Goal: Navigation & Orientation: Find specific page/section

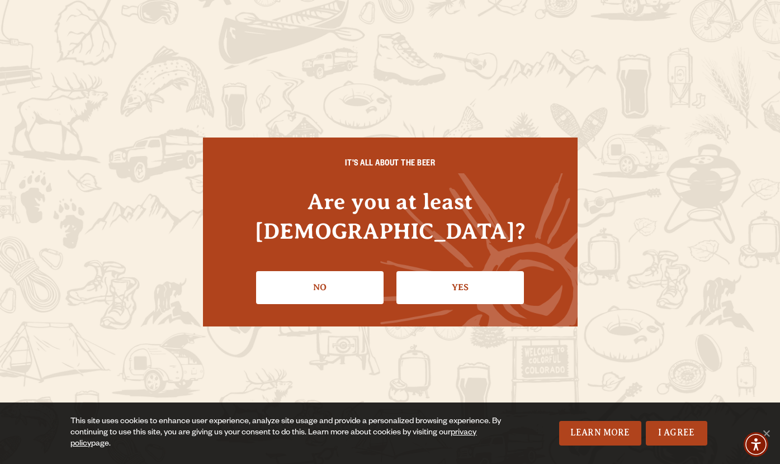
click at [439, 274] on link "Yes" at bounding box center [459, 287] width 127 height 32
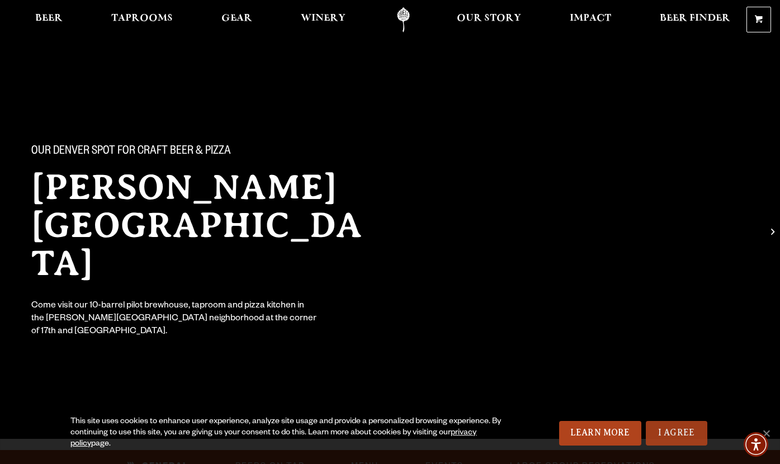
click at [676, 429] on link "I Agree" at bounding box center [676, 433] width 61 height 25
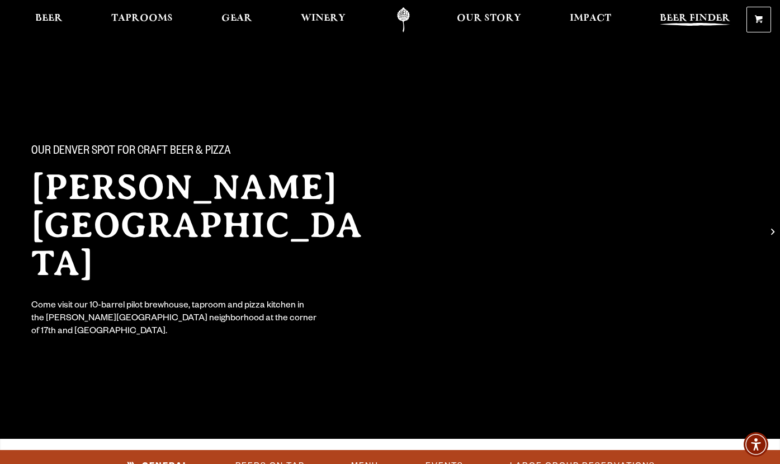
click at [706, 18] on span "Beer Finder" at bounding box center [695, 18] width 70 height 9
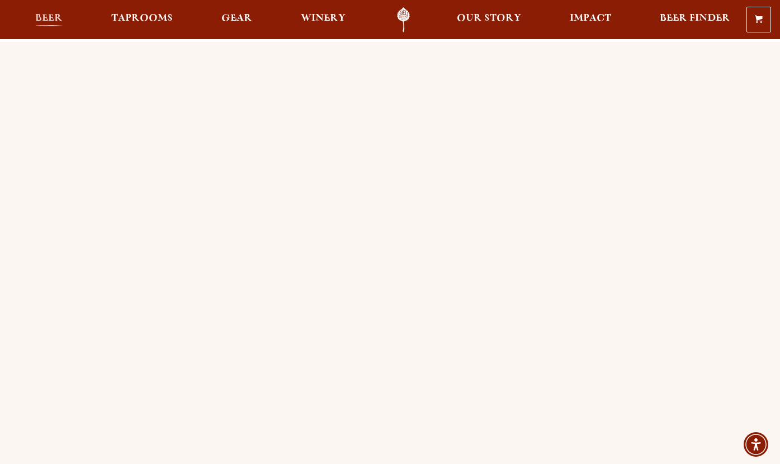
click at [41, 19] on span "Beer" at bounding box center [48, 18] width 27 height 9
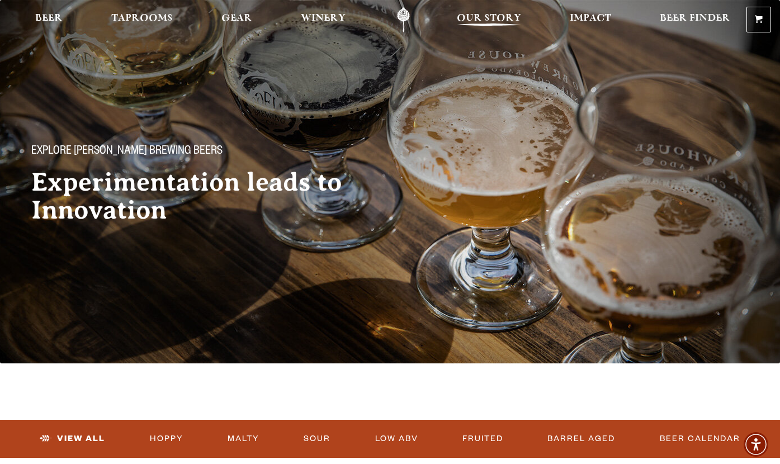
click at [490, 17] on span "Our Story" at bounding box center [489, 18] width 64 height 9
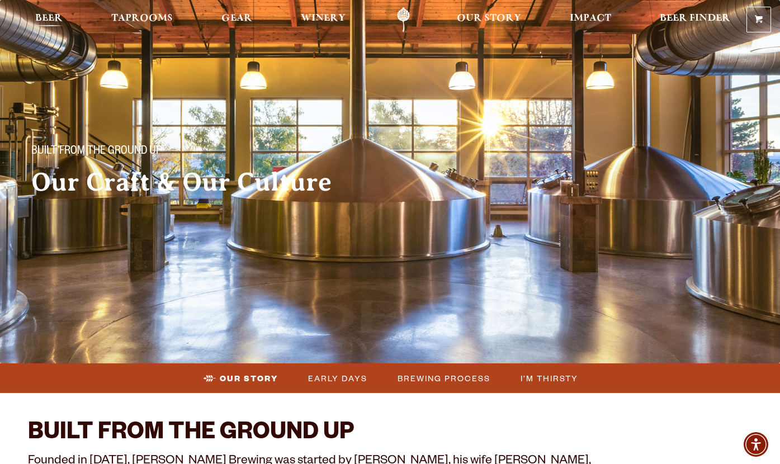
click at [47, 20] on span "Beer" at bounding box center [48, 18] width 27 height 9
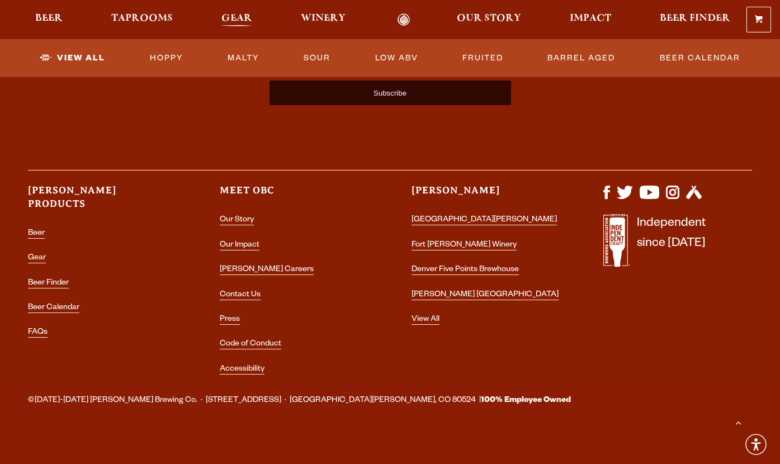
scroll to position [2858, 0]
click at [235, 18] on span "Gear" at bounding box center [236, 18] width 31 height 9
